Goal: Task Accomplishment & Management: Manage account settings

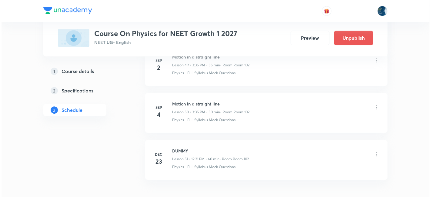
scroll to position [2666, 0]
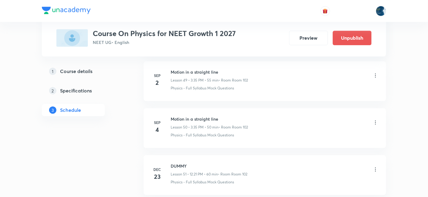
click at [377, 119] on icon at bounding box center [375, 122] width 6 height 6
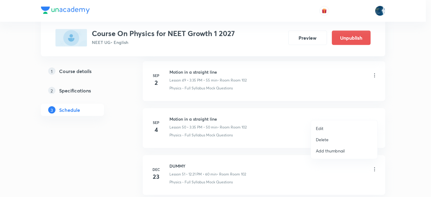
click at [332, 127] on li "Edit" at bounding box center [344, 128] width 66 height 11
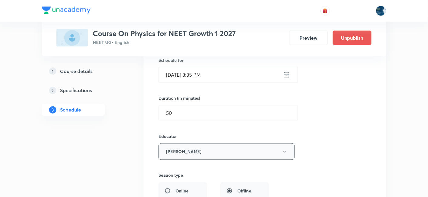
scroll to position [2441, 0]
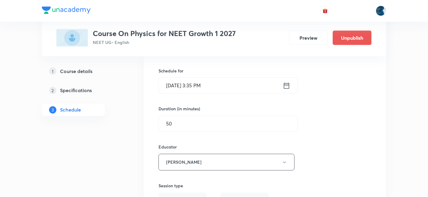
click at [231, 80] on input "[DATE] 3:35 PM" at bounding box center [221, 85] width 124 height 15
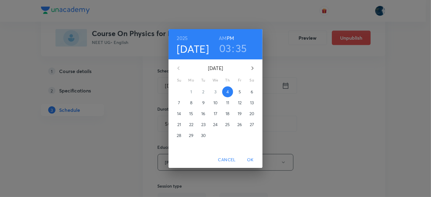
click at [243, 51] on h3 "35" at bounding box center [241, 48] width 12 height 13
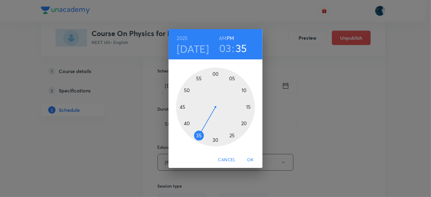
click at [248, 106] on div at bounding box center [215, 107] width 79 height 79
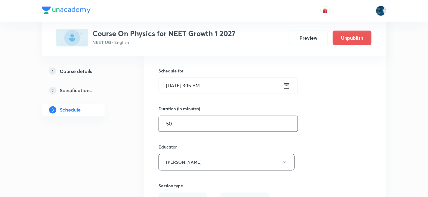
click at [200, 116] on input "50" at bounding box center [228, 123] width 139 height 15
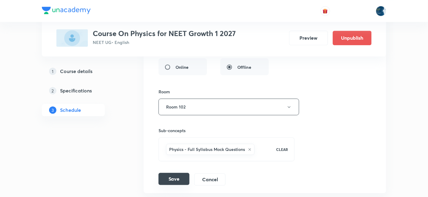
type input "45"
click at [176, 173] on button "Save" at bounding box center [173, 179] width 31 height 12
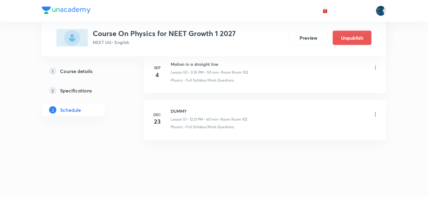
scroll to position [2395, 0]
